Goal: Transaction & Acquisition: Purchase product/service

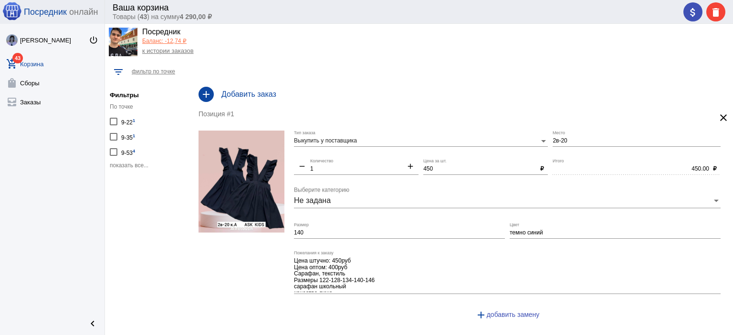
scroll to position [24, 0]
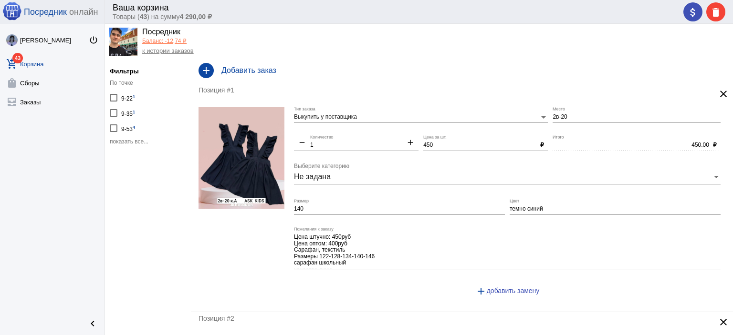
click at [135, 138] on span "показать все..." at bounding box center [129, 141] width 39 height 7
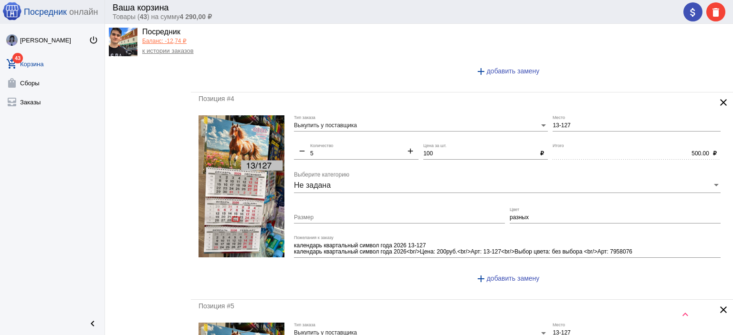
scroll to position [2615, 0]
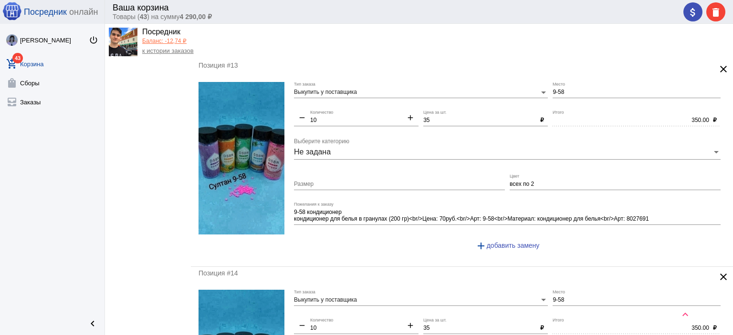
click at [477, 117] on input "35" at bounding box center [479, 120] width 113 height 7
type input "3"
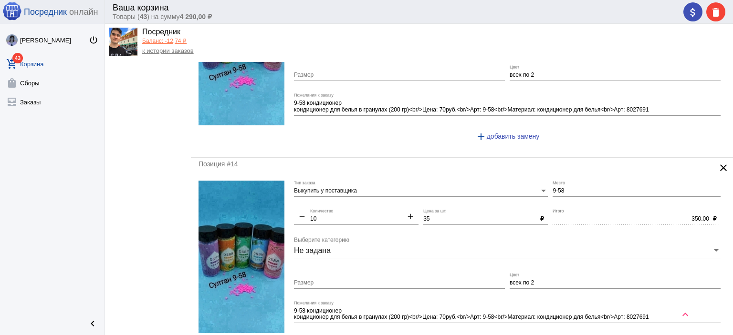
scroll to position [2758, 0]
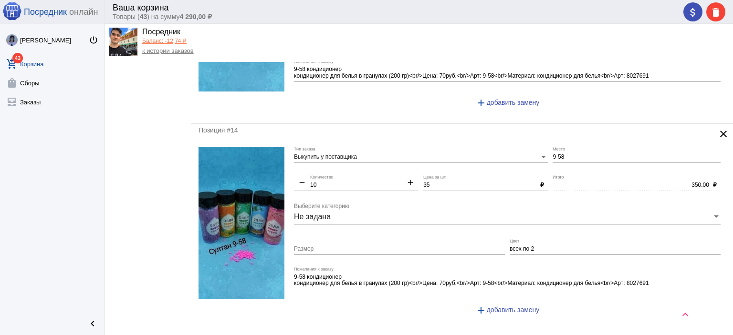
type input "40"
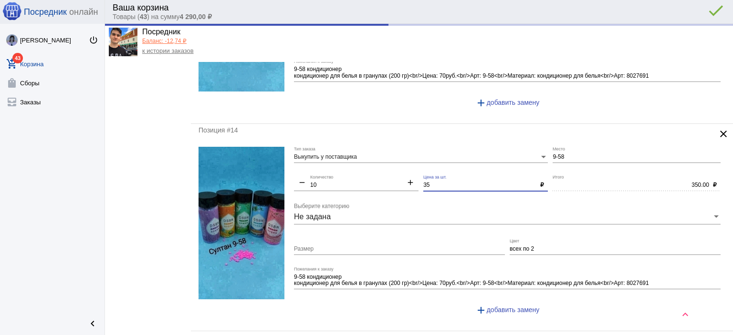
type input "400.00"
drag, startPoint x: 434, startPoint y: 169, endPoint x: 419, endPoint y: 173, distance: 15.9
click at [419, 173] on div "Выкупить у поставщика Тип заказа 9-58 Место remove 10 Количество add 35 Цена за…" at bounding box center [509, 235] width 431 height 177
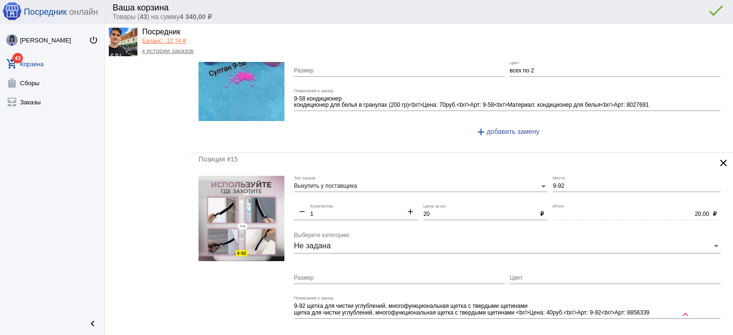
scroll to position [2997, 0]
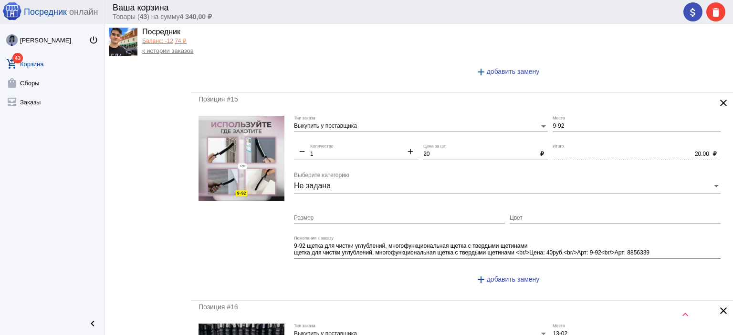
type input "40"
type input "400.00"
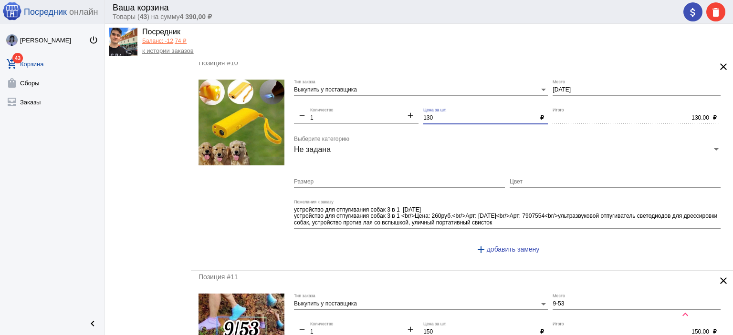
drag, startPoint x: 450, startPoint y: 106, endPoint x: 397, endPoint y: 100, distance: 52.8
click at [398, 100] on div "Выкупить у поставщика Тип заказа [DATE] Место remove 1 Количество add 130 Цена …" at bounding box center [509, 172] width 431 height 184
type input "150"
click at [137, 187] on app-facets "Фильтры По точке 9-22 1 9-35 1 9-53 4 9-58 2 9-92 1 9-94 1 13-02 1 13-127 2 28-…" at bounding box center [148, 127] width 86 height 4054
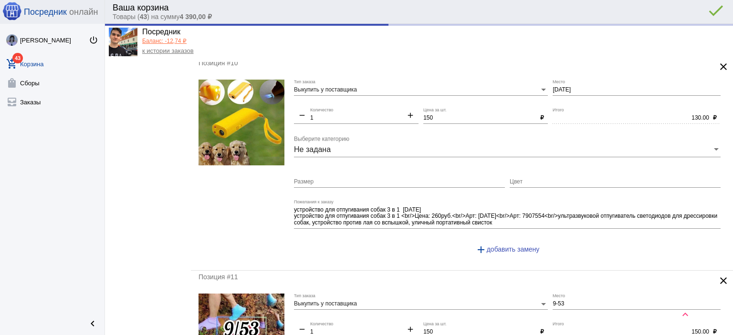
type input "150.00"
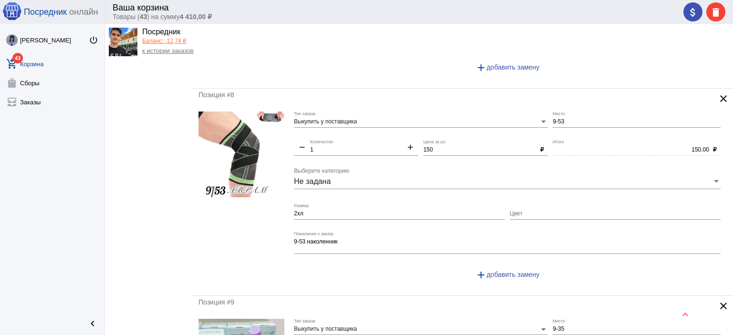
scroll to position [1408, 0]
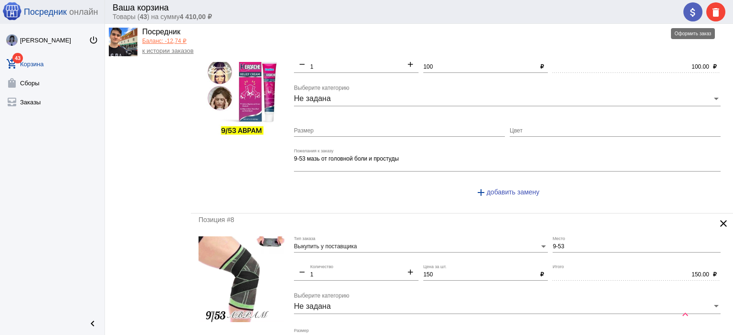
click at [693, 10] on mat-icon "attach_money" at bounding box center [692, 12] width 11 height 11
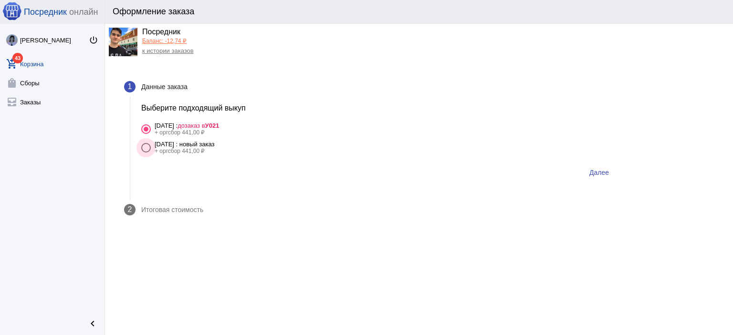
drag, startPoint x: 254, startPoint y: 150, endPoint x: 270, endPoint y: 148, distance: 15.5
click at [215, 150] on div "+ оргсбор 441,00 ₽" at bounding box center [185, 151] width 60 height 7
click at [146, 153] on input "[DATE] : новый заказ + оргсбор 441,00 ₽" at bounding box center [146, 153] width 0 height 0
radio input "true"
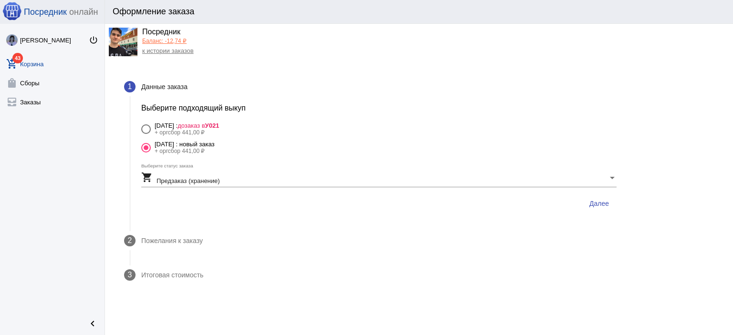
click at [593, 197] on button "Далее" at bounding box center [599, 203] width 35 height 17
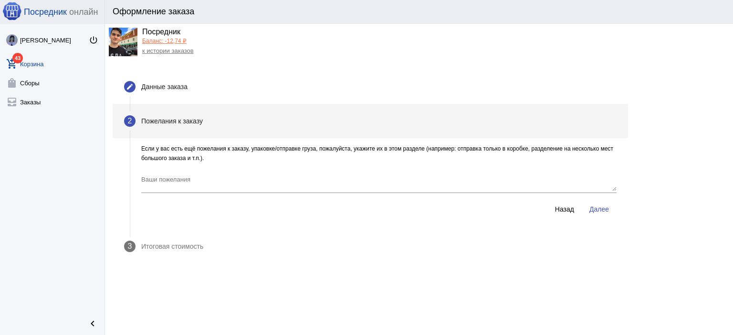
click at [594, 205] on button "Далее" at bounding box center [599, 209] width 35 height 17
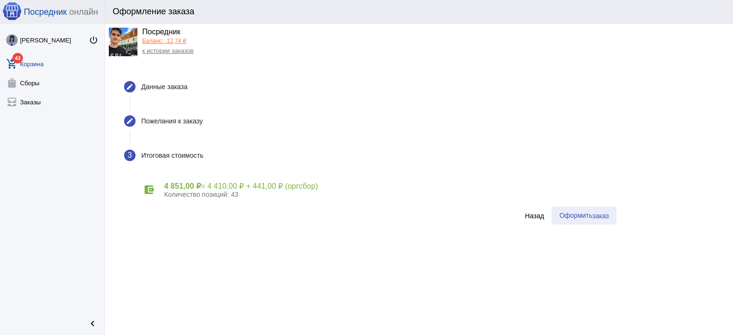
click at [580, 217] on span "Оформить заказ" at bounding box center [584, 216] width 50 height 8
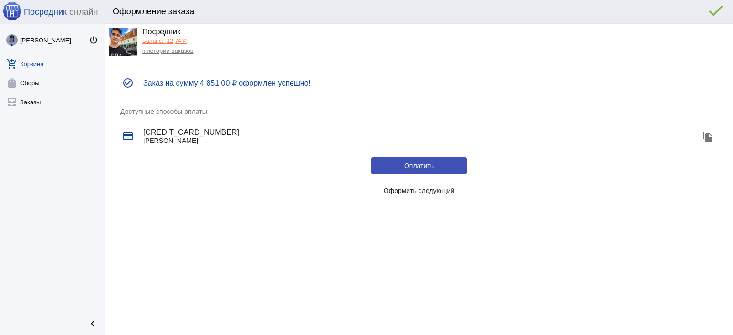
click at [437, 195] on button "Оформить следующий" at bounding box center [418, 190] width 95 height 17
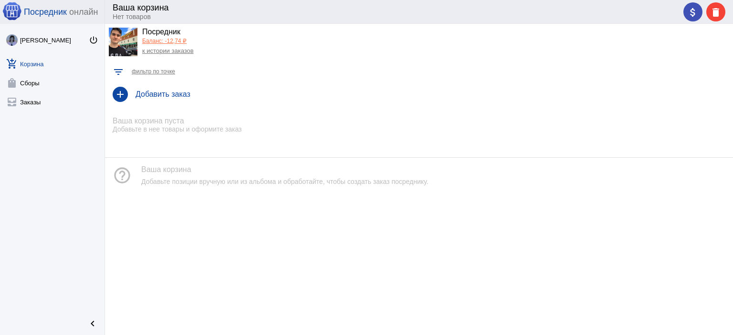
click at [193, 54] on link "к истории заказов" at bounding box center [168, 50] width 52 height 7
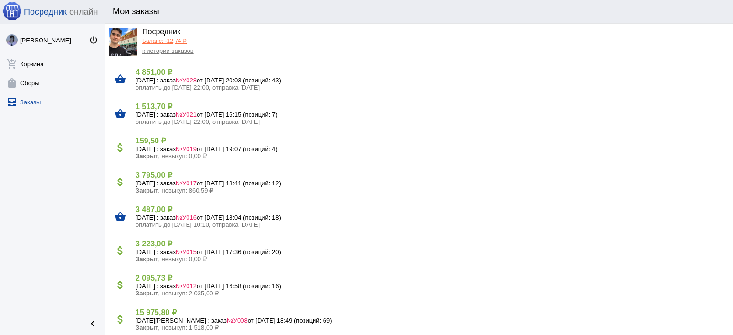
click at [190, 112] on h5 "[DATE] : заказ №У021 от [DATE] 16:15 (позиций: 7)" at bounding box center [430, 114] width 590 height 7
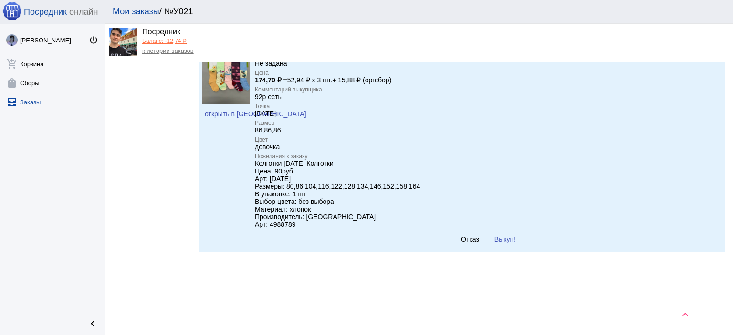
scroll to position [456, 0]
click at [471, 244] on button "Отказ" at bounding box center [469, 237] width 33 height 17
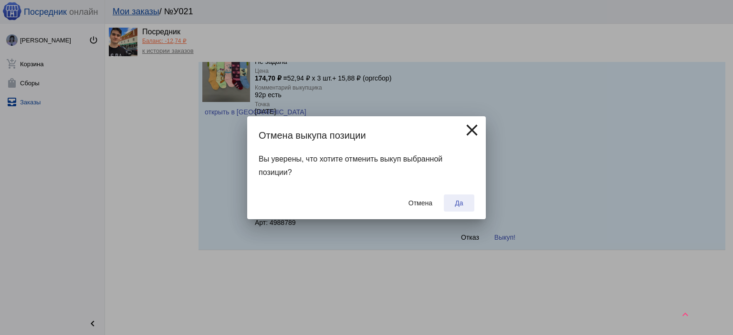
click at [462, 202] on span "Да" at bounding box center [459, 203] width 8 height 8
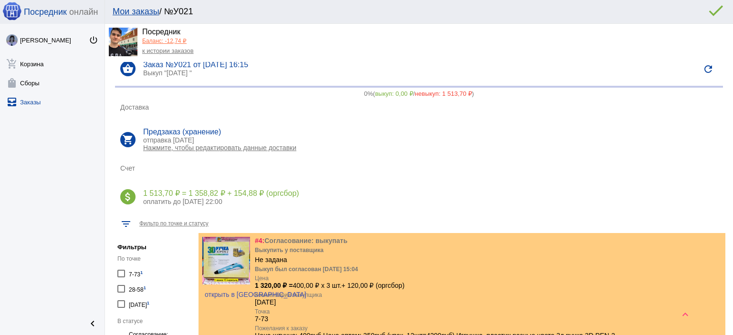
scroll to position [0, 0]
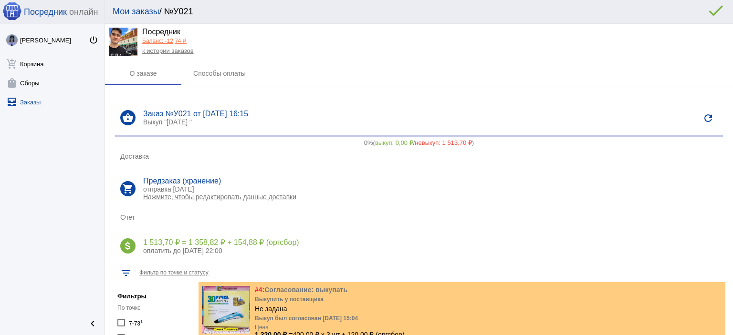
click at [171, 46] on div "Баланс: -12,74 ₽" at bounding box center [168, 42] width 52 height 9
click at [171, 33] on div "Посредник" at bounding box center [168, 33] width 52 height 10
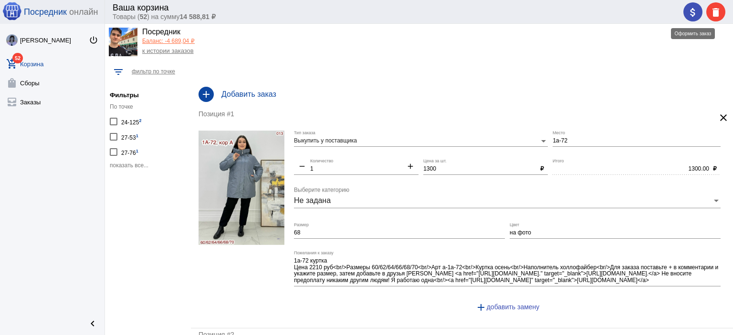
click at [690, 11] on mat-icon "attach_money" at bounding box center [692, 12] width 11 height 11
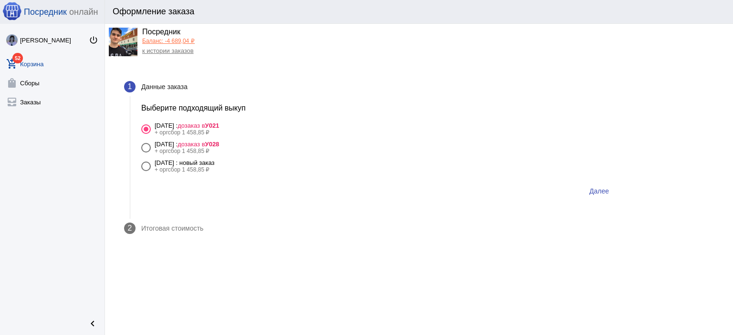
drag, startPoint x: 240, startPoint y: 165, endPoint x: 257, endPoint y: 163, distance: 16.3
click at [215, 164] on div "[DATE] : новый заказ" at bounding box center [185, 162] width 60 height 7
click at [146, 171] on input "31 августа Воскресенье : новый заказ + оргсбор 1 458,85 ₽" at bounding box center [146, 171] width 0 height 0
radio input "true"
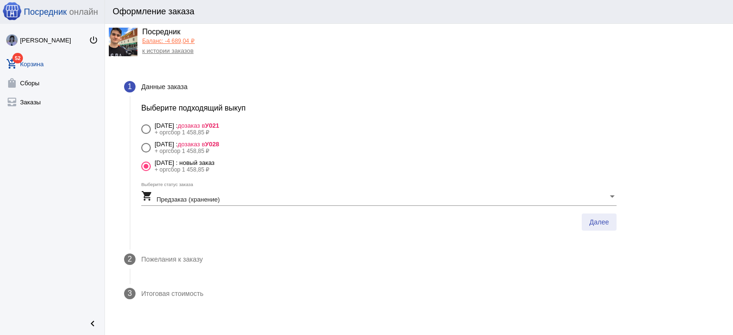
click at [603, 223] on span "Далее" at bounding box center [599, 223] width 20 height 8
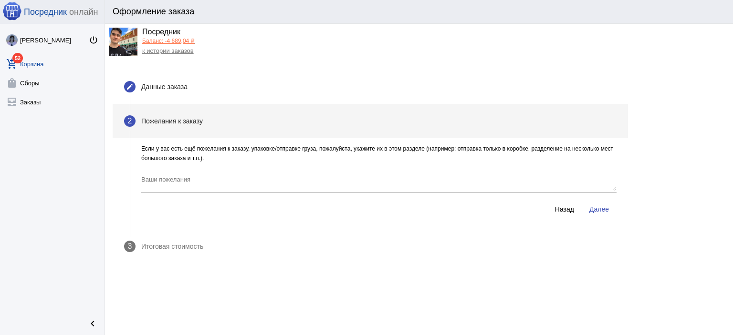
click at [603, 223] on div "Если у вас есть ещё пожелания к заказу, упаковке/отправке груза, пожалуйста, ук…" at bounding box center [379, 186] width 498 height 85
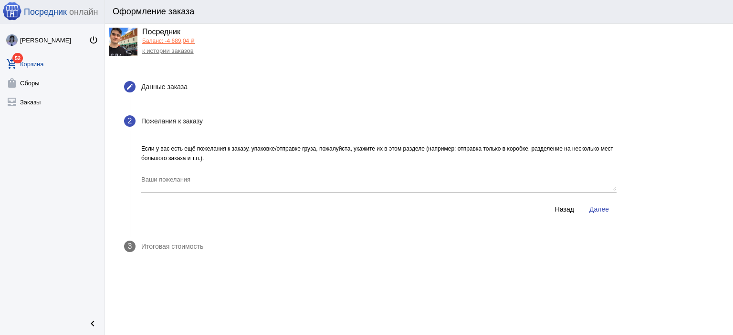
click at [604, 215] on button "Далее" at bounding box center [599, 209] width 35 height 17
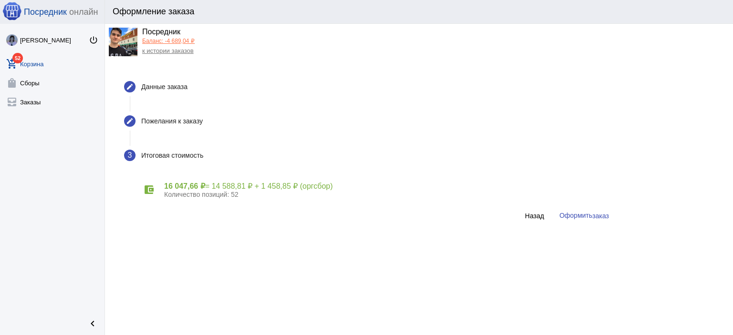
click at [553, 226] on div "account_balance_wallet 16 047,66 ₽ = 14 588,81 ₽ + 1 458,85 ₽ (оргсбор) Количес…" at bounding box center [379, 204] width 498 height 63
click at [560, 219] on button "Оформить заказ" at bounding box center [584, 216] width 65 height 18
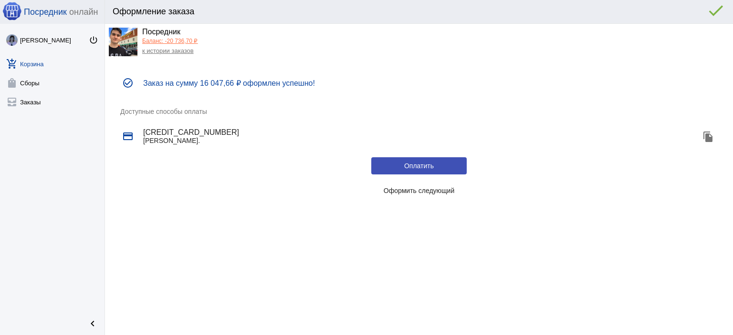
drag, startPoint x: 427, startPoint y: 191, endPoint x: 422, endPoint y: 187, distance: 5.7
click at [425, 188] on span "Оформить следующий" at bounding box center [419, 191] width 71 height 8
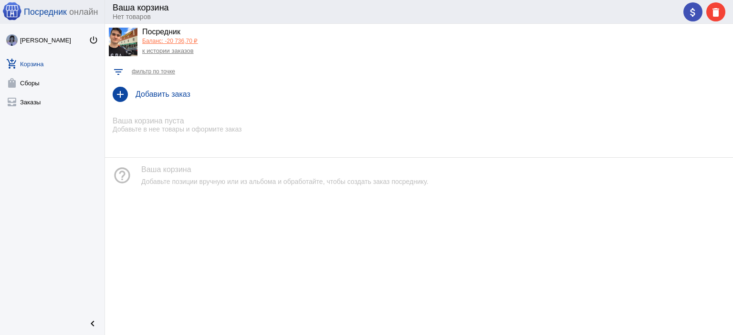
click at [170, 52] on link "к истории заказов" at bounding box center [168, 50] width 52 height 7
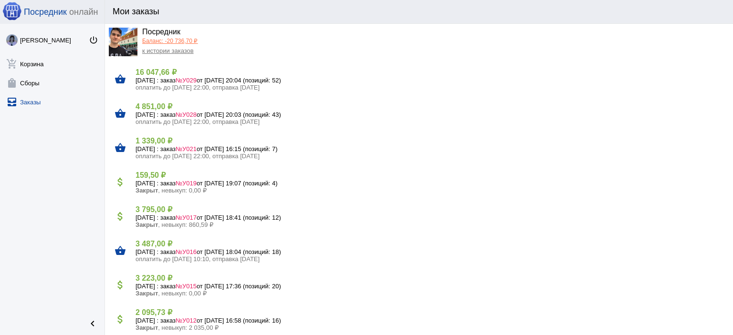
click at [167, 42] on link "Баланс: -20 736,70 ₽" at bounding box center [169, 41] width 55 height 7
